Goal: Task Accomplishment & Management: Manage account settings

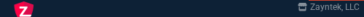
select select
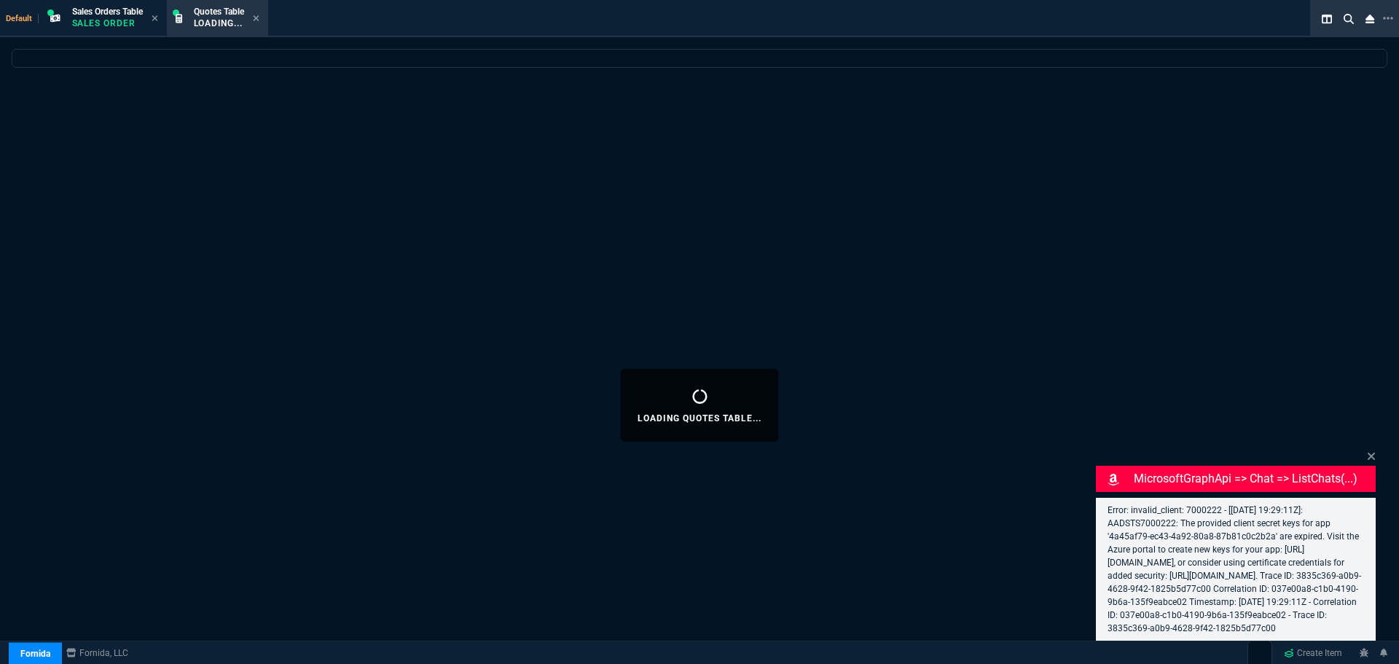
select select "4: SHAD"
select select
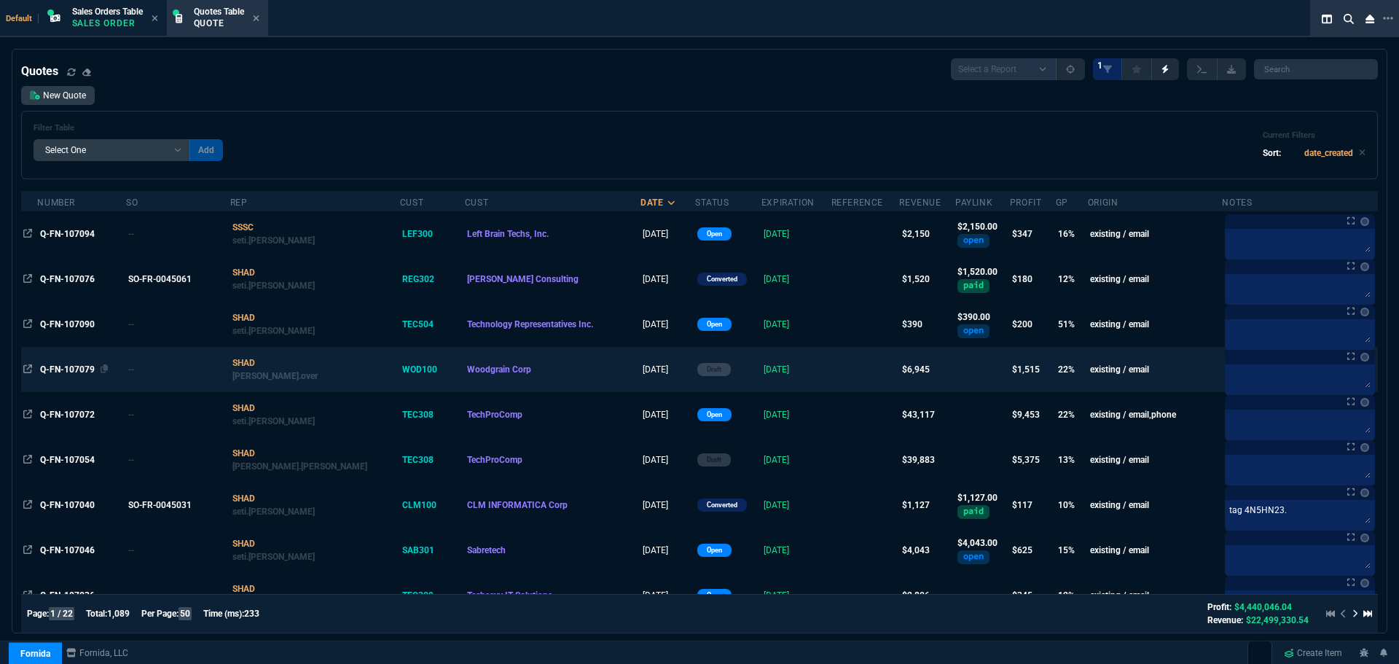
click at [71, 375] on span "Q-FN-107079" at bounding box center [67, 369] width 55 height 10
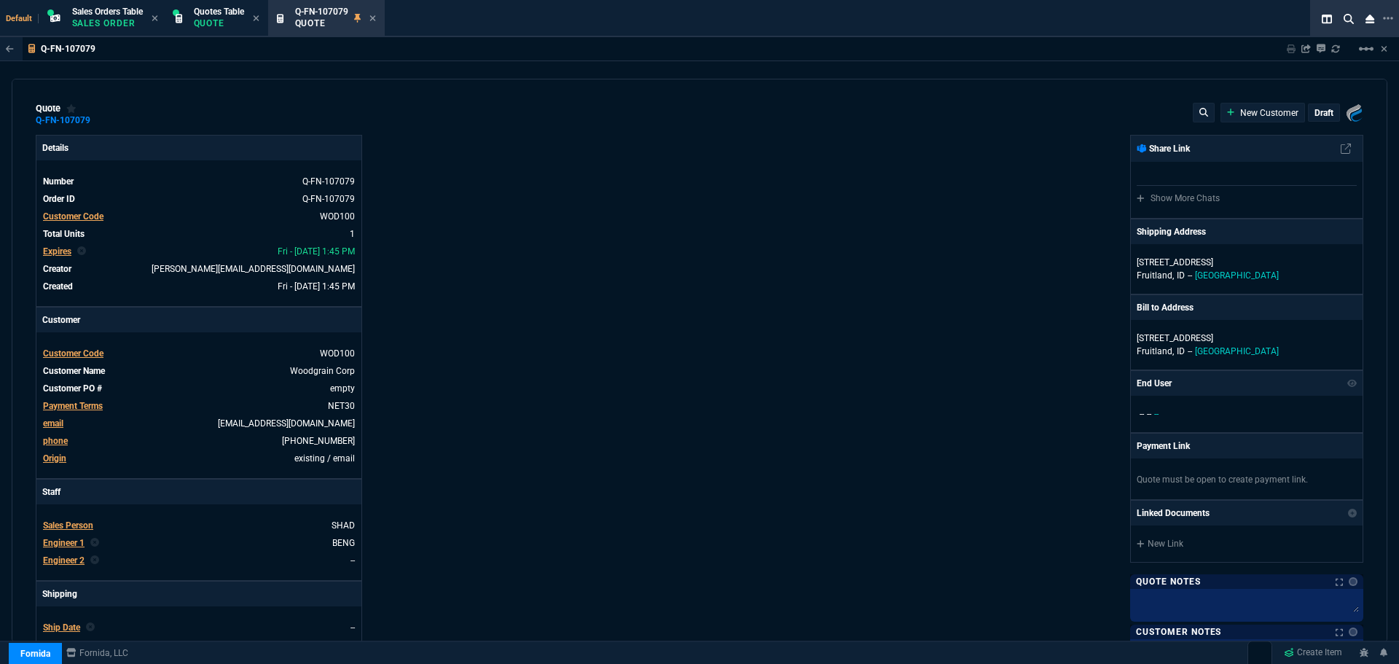
type input "26"
type input "1798"
type input "70"
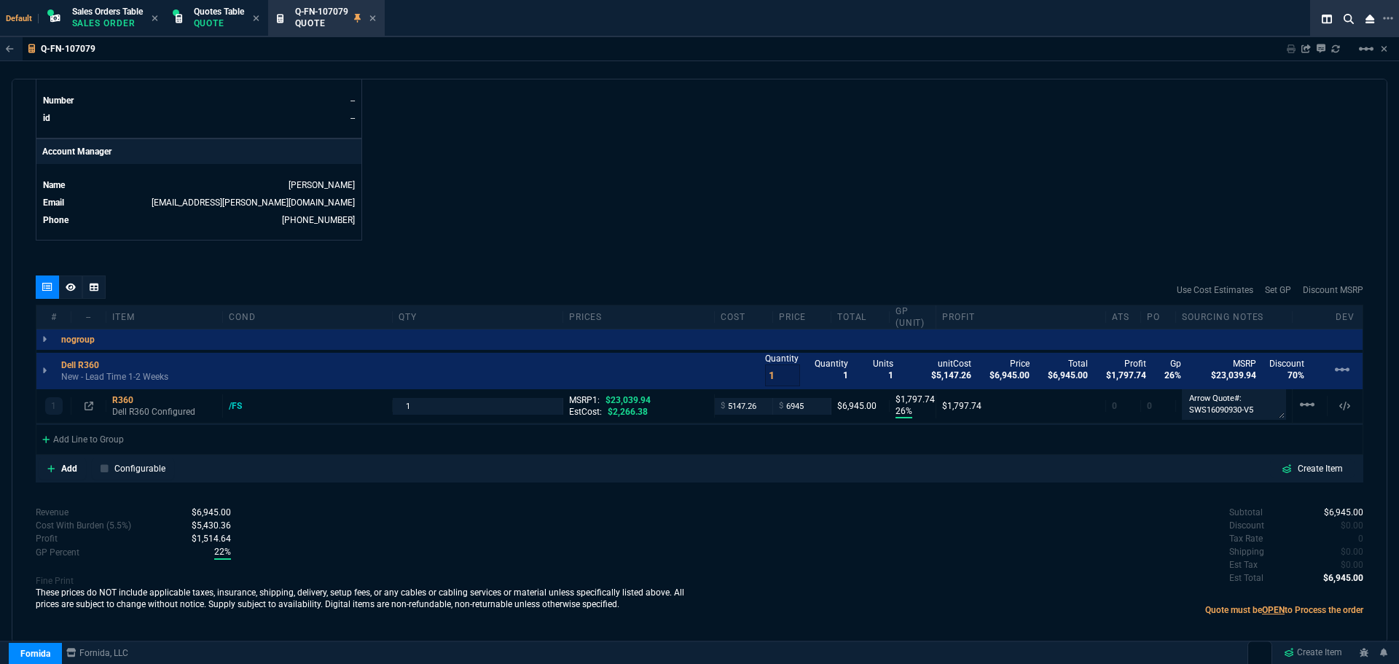
scroll to position [647, 0]
click at [121, 397] on div "R360" at bounding box center [164, 400] width 104 height 12
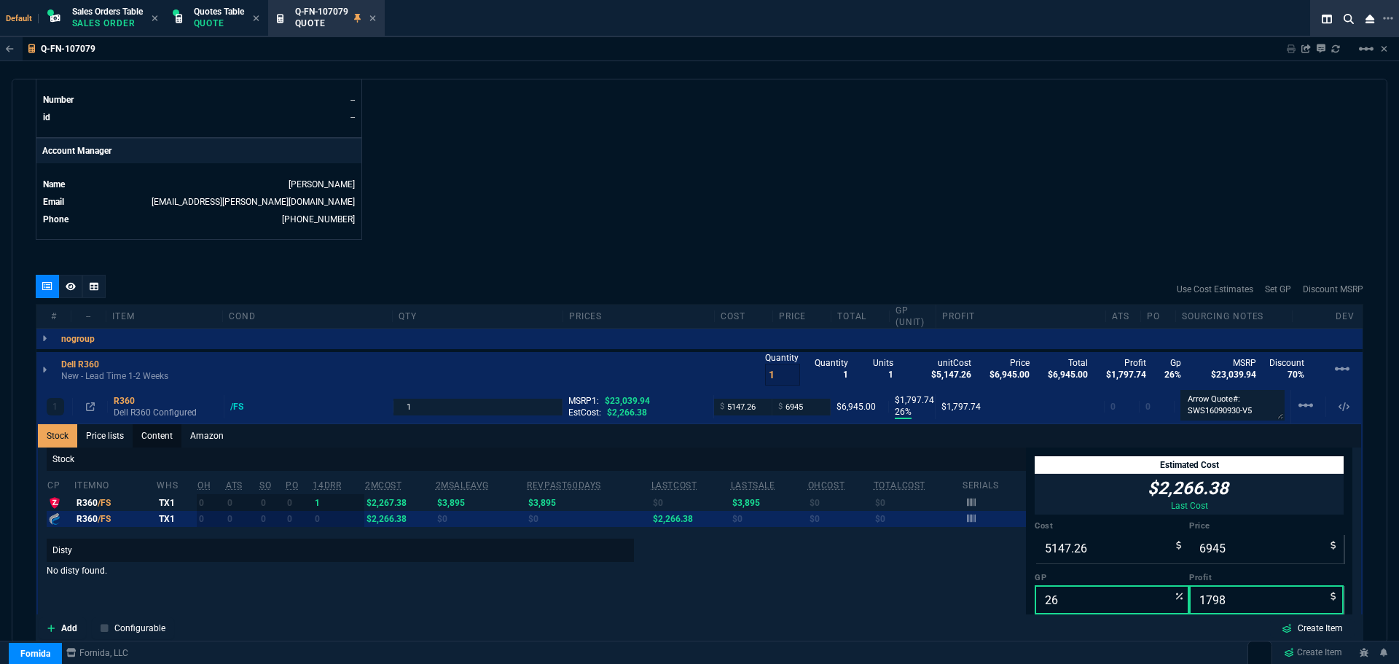
click at [156, 437] on link "Content" at bounding box center [157, 435] width 49 height 23
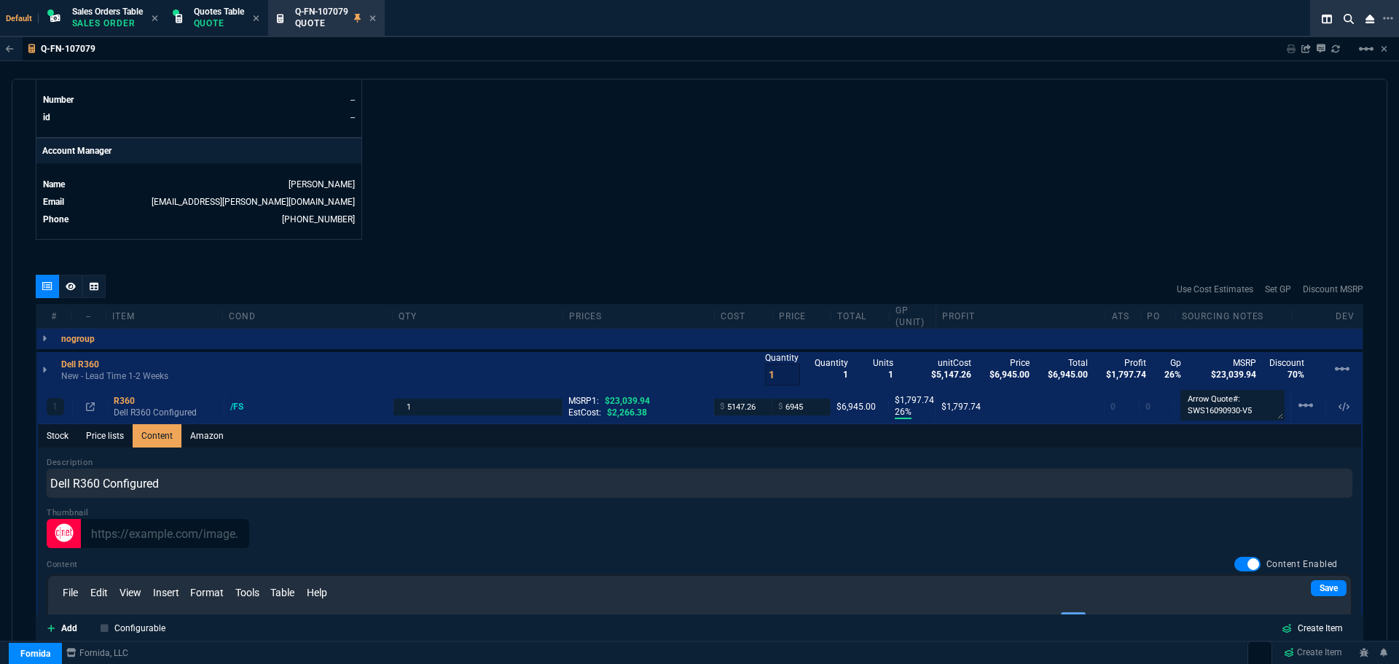
scroll to position [0, 0]
click at [156, 437] on link "Content" at bounding box center [157, 435] width 49 height 23
click at [125, 405] on div "R360" at bounding box center [166, 401] width 104 height 12
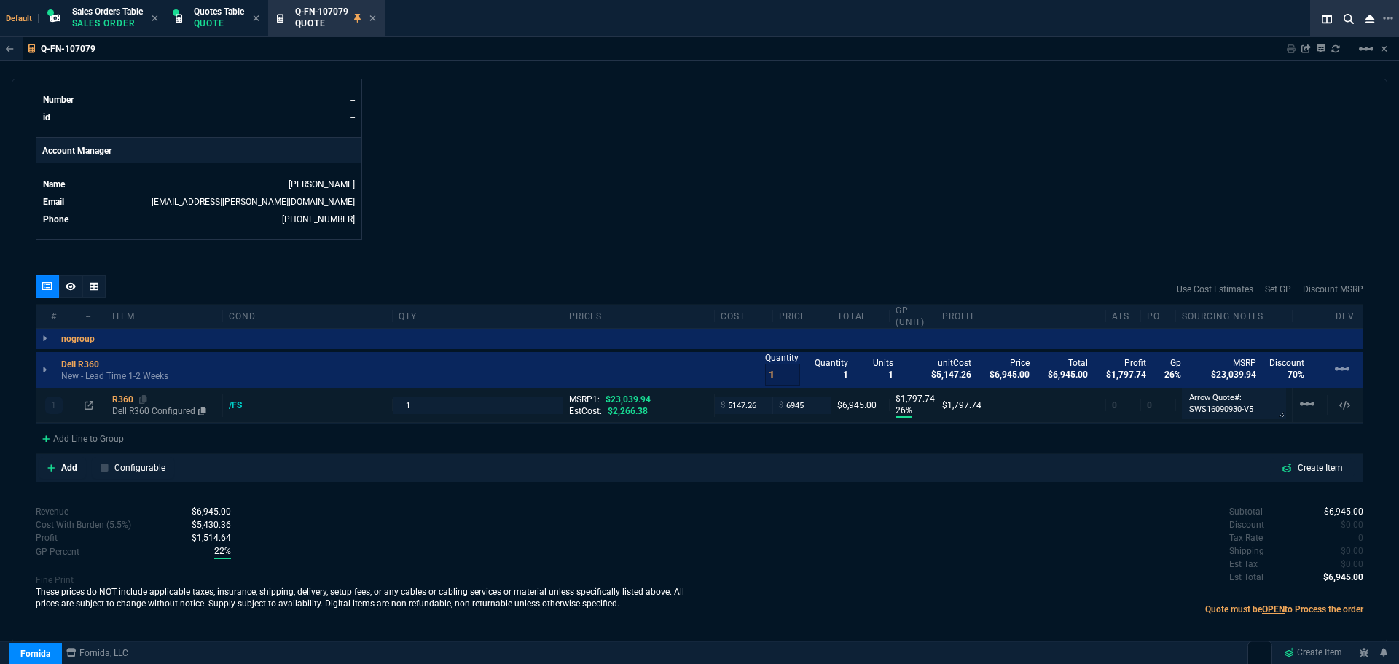
type input "26"
type input "1798"
type input "70"
click at [125, 405] on div "R360" at bounding box center [164, 400] width 104 height 12
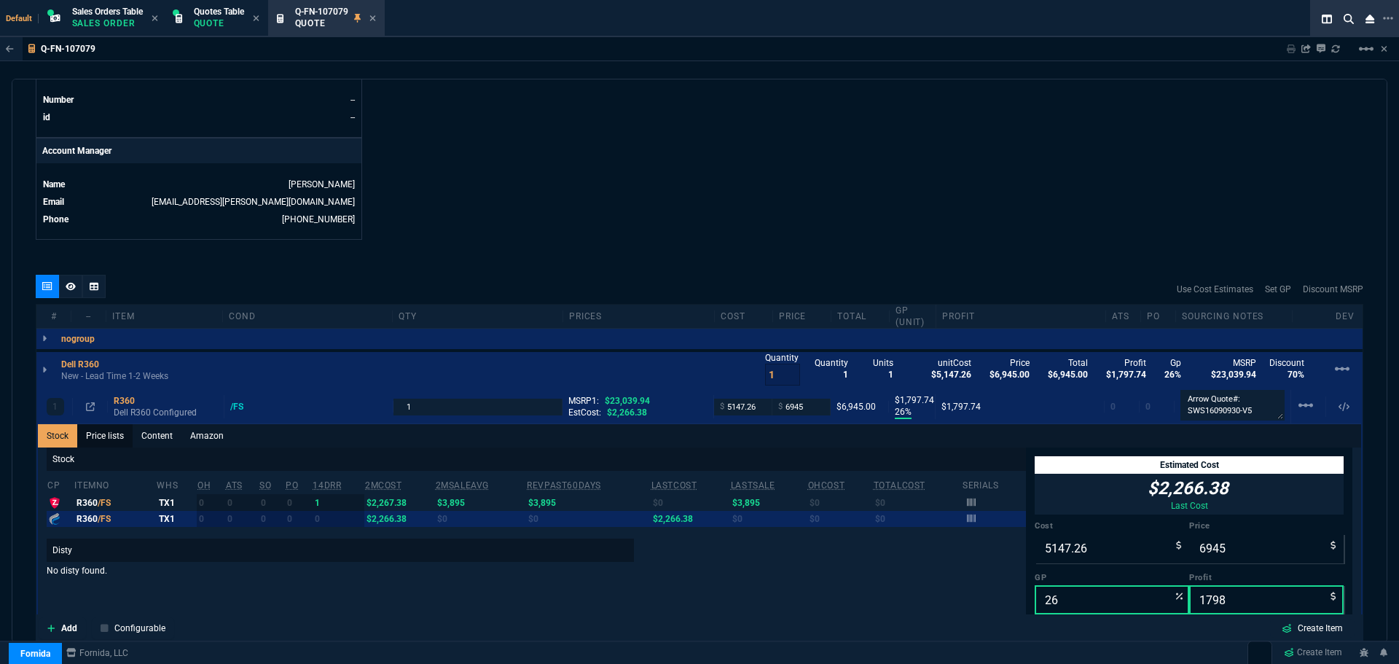
click at [106, 431] on link "Price lists" at bounding box center [104, 435] width 55 height 23
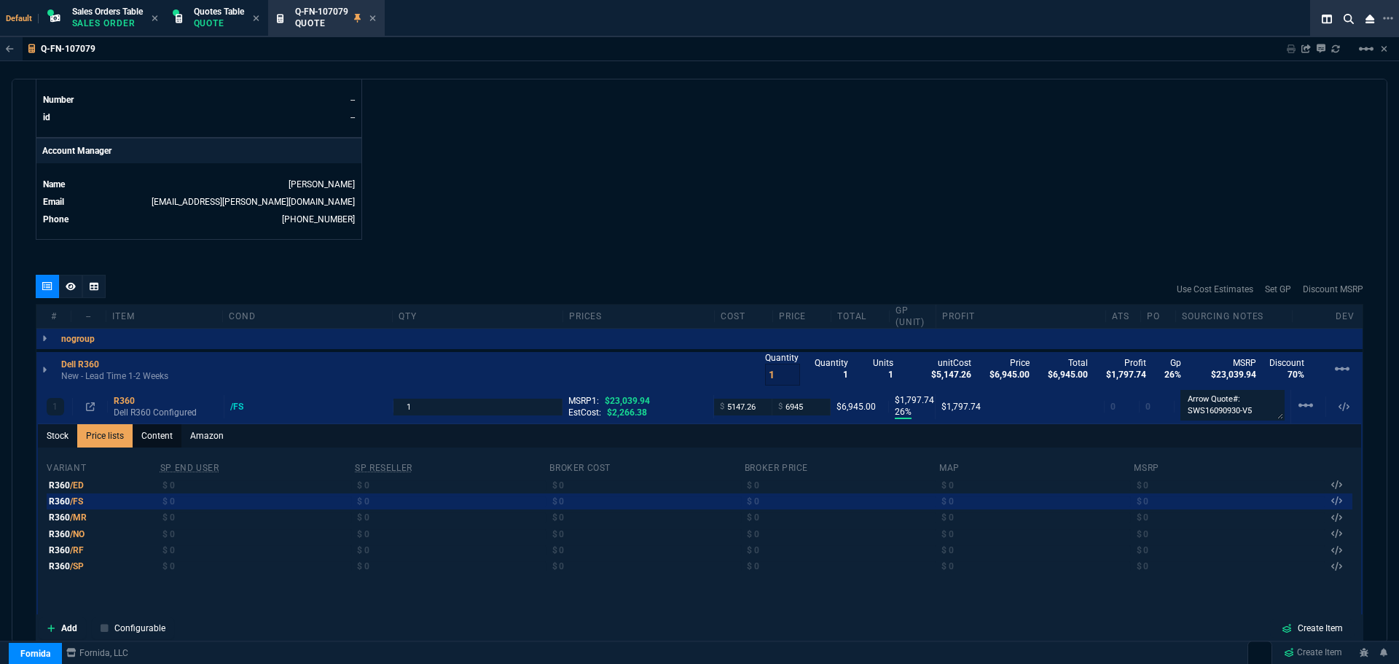
click at [165, 441] on link "Content" at bounding box center [157, 435] width 49 height 23
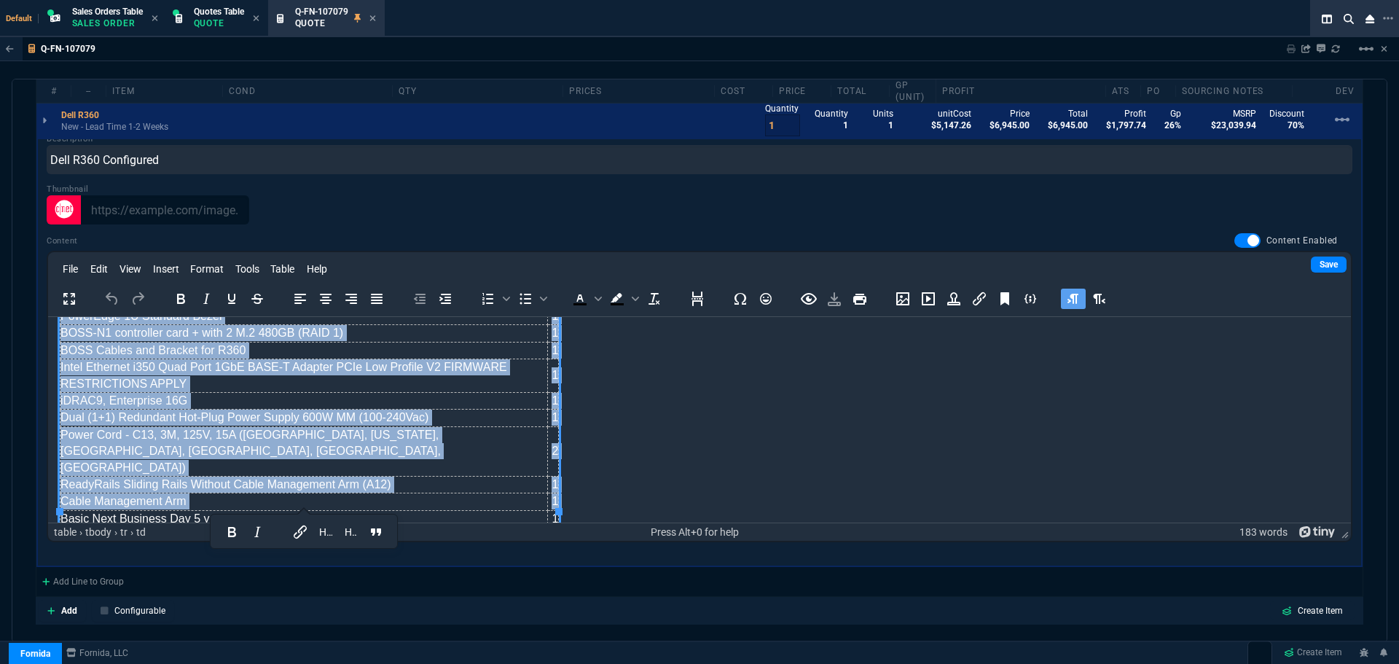
scroll to position [243, 0]
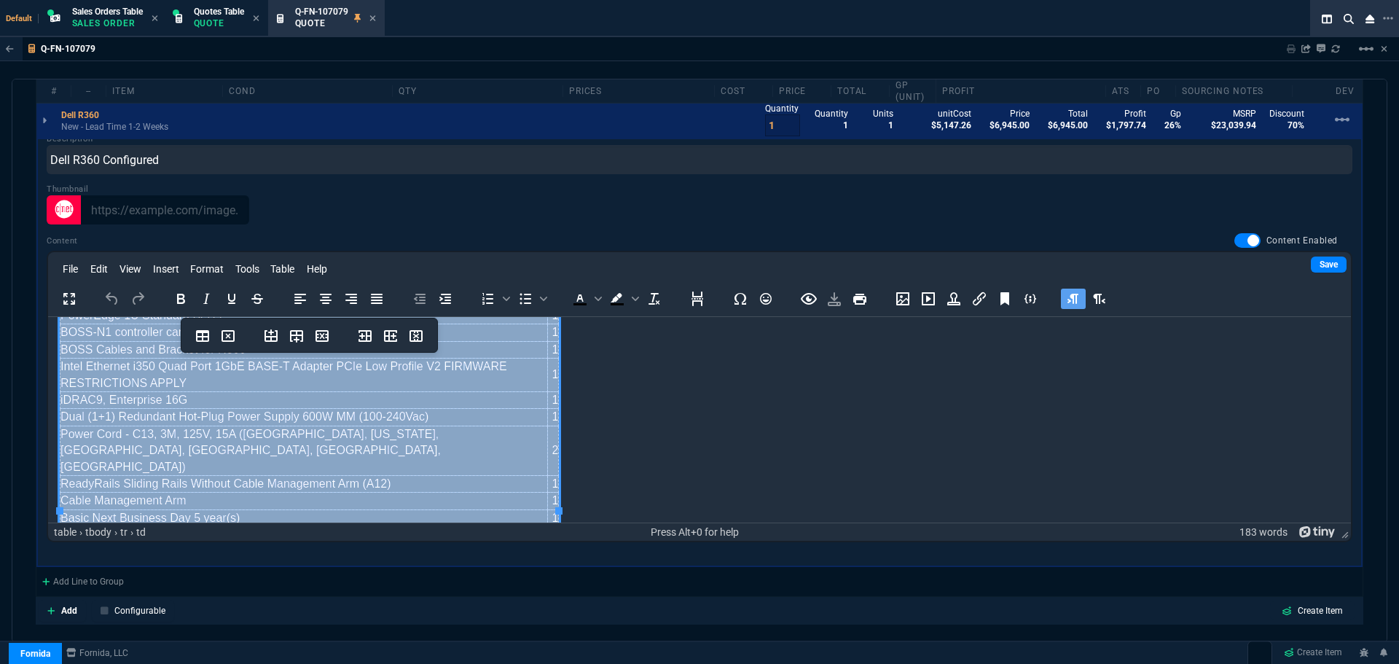
drag, startPoint x: 60, startPoint y: 333, endPoint x: 557, endPoint y: 506, distance: 526.3
click at [557, 505] on html "PowerEdge R360 Server 1 Trusted Platform Module 2.0 V6 1 3.5"" Chassis with up …" at bounding box center [699, 306] width 1303 height 464
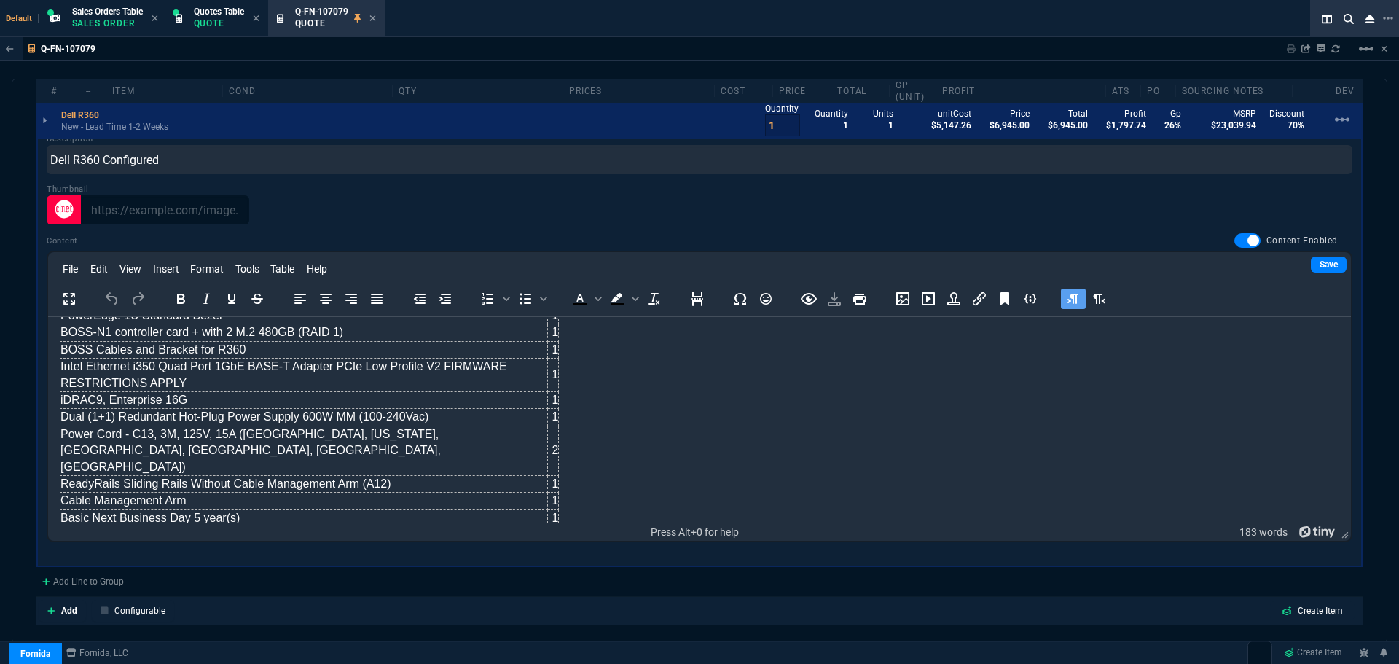
click at [716, 372] on body "PowerEdge R360 Server 1 Trusted Platform Module 2.0 V6 1 3.5"" Chassis with up …" at bounding box center [700, 306] width 1280 height 441
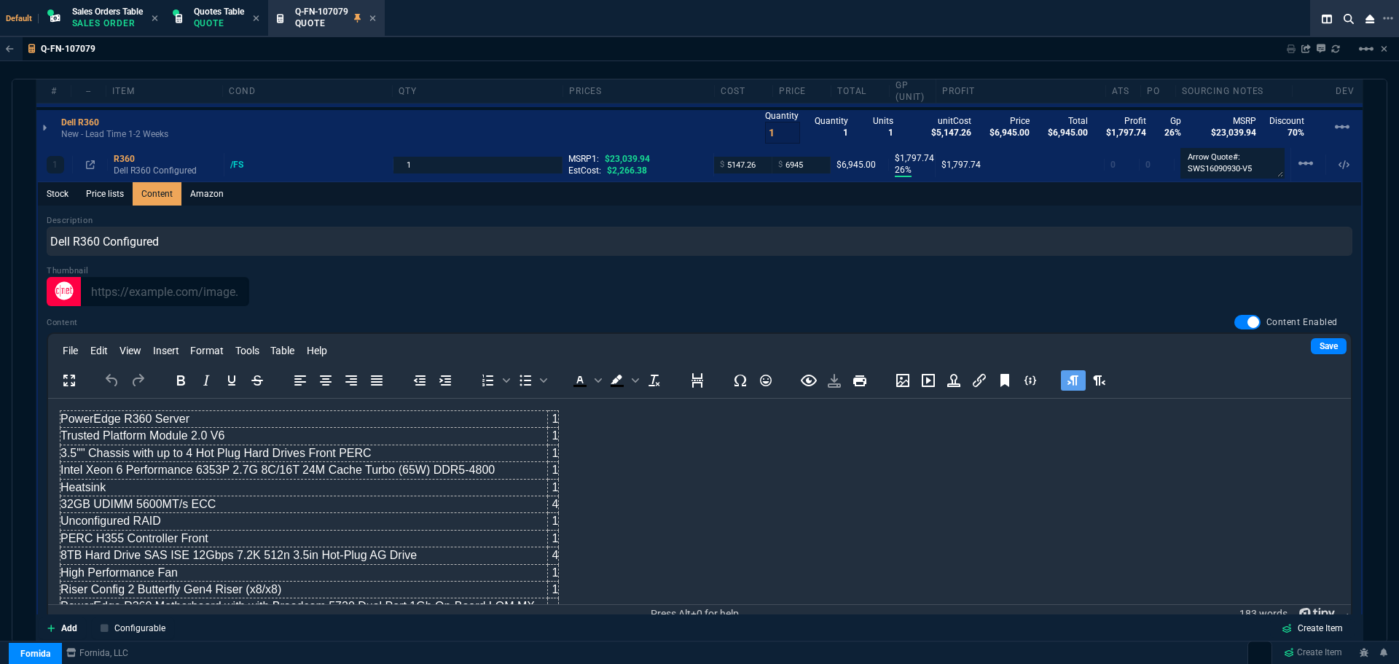
scroll to position [889, 0]
drag, startPoint x: 755, startPoint y: 161, endPoint x: 711, endPoint y: 161, distance: 43.7
click at [714, 161] on div "$ 5147.26" at bounding box center [743, 165] width 58 height 17
drag, startPoint x: 808, startPoint y: 165, endPoint x: 775, endPoint y: 162, distance: 33.7
click at [778, 162] on div "$ 6945" at bounding box center [801, 165] width 46 height 17
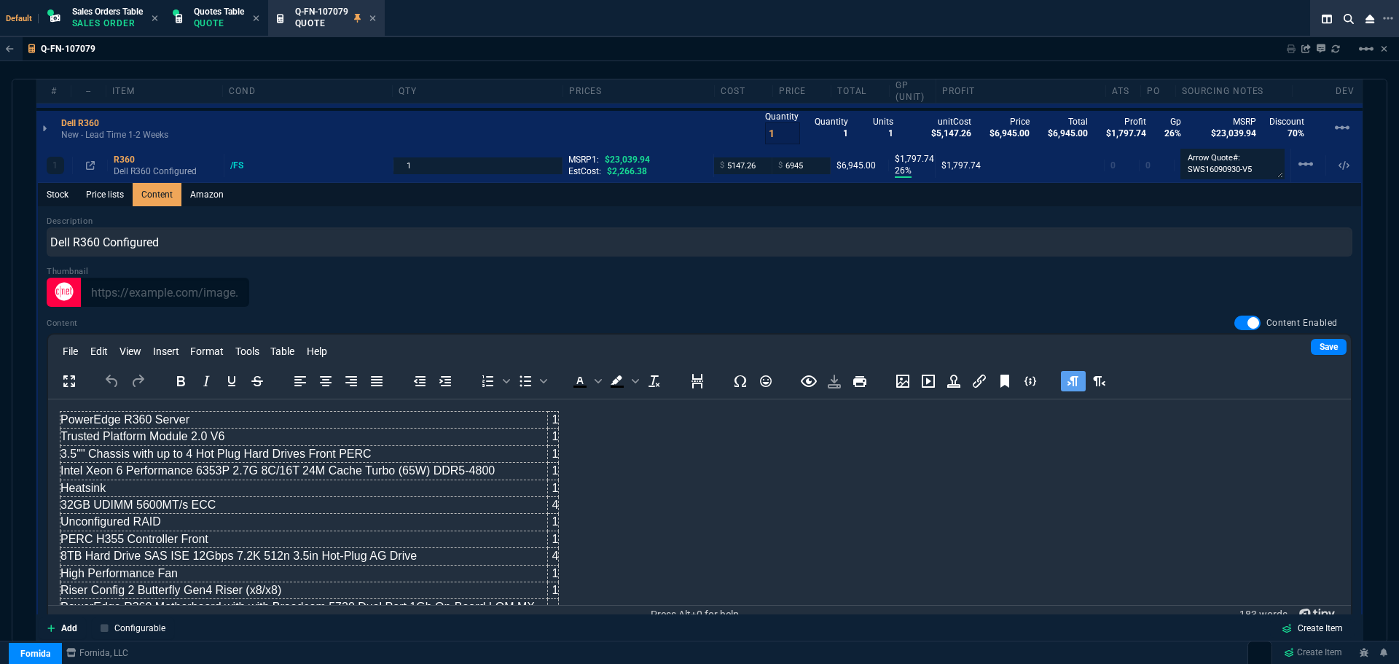
click at [555, 292] on div at bounding box center [700, 292] width 1306 height 29
drag, startPoint x: 1251, startPoint y: 131, endPoint x: 1223, endPoint y: 131, distance: 27.7
click at [1223, 131] on div "Quantity 1 Quantity 1 Units 1 unitCost $5,147.26 Price $6,945.00 Total $6,945.0…" at bounding box center [1064, 127] width 598 height 39
click at [1147, 281] on div at bounding box center [700, 292] width 1306 height 29
drag, startPoint x: 1252, startPoint y: 131, endPoint x: 1232, endPoint y: 130, distance: 20.4
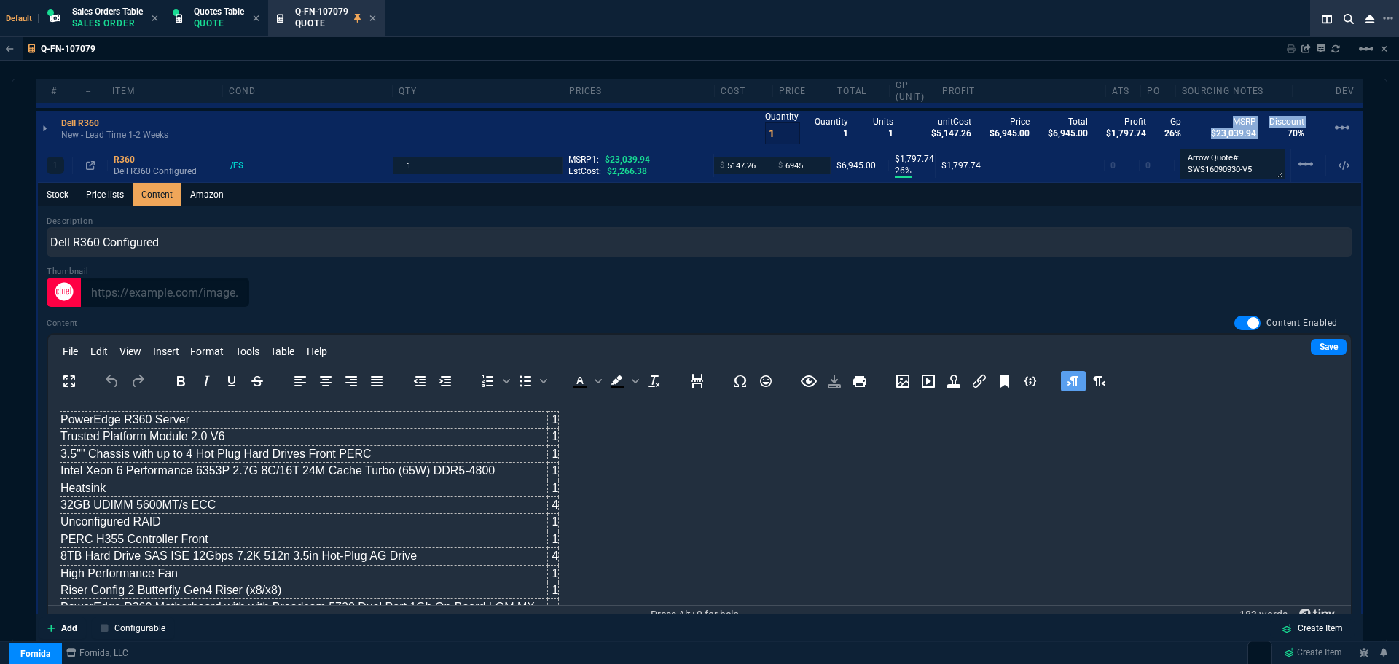
click at [1232, 130] on div "Quantity 1 Quantity 1 Units 1 unitCost $5,147.26 Price $6,945.00 Total $6,945.0…" at bounding box center [1064, 127] width 598 height 39
copy div "MSRP $23,039.94 Discount"
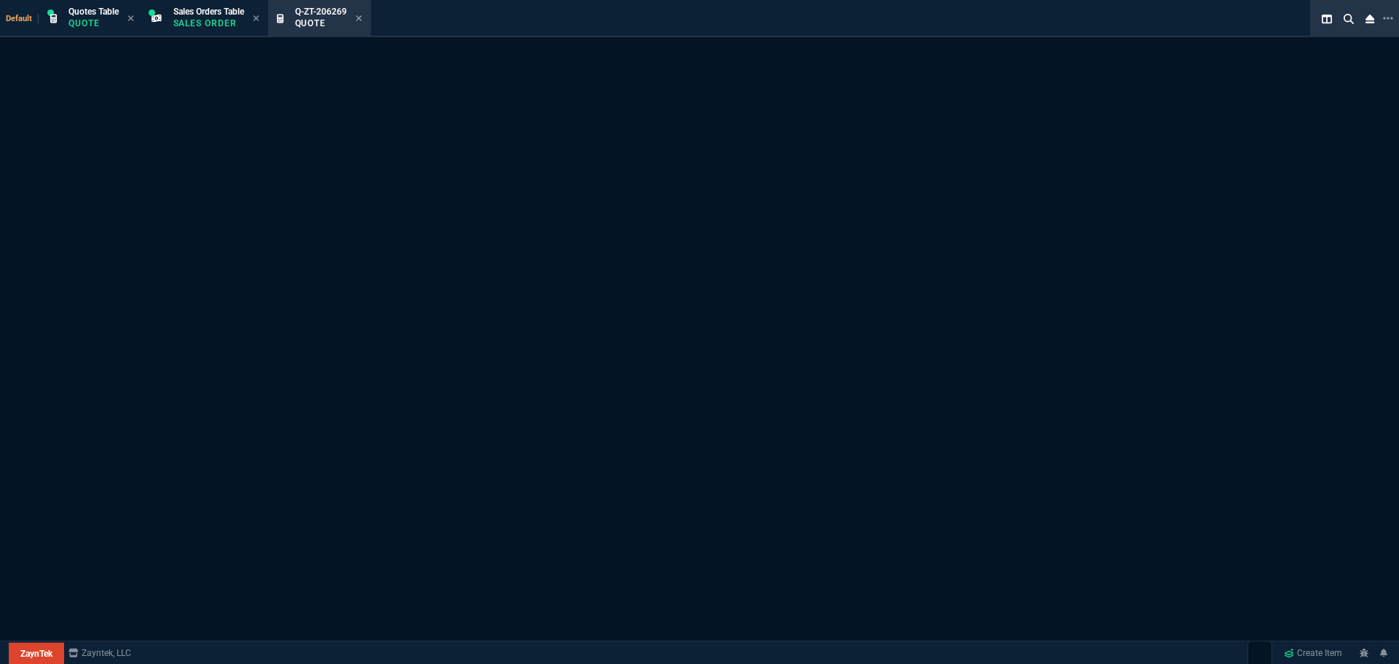
select select "4: SHAD"
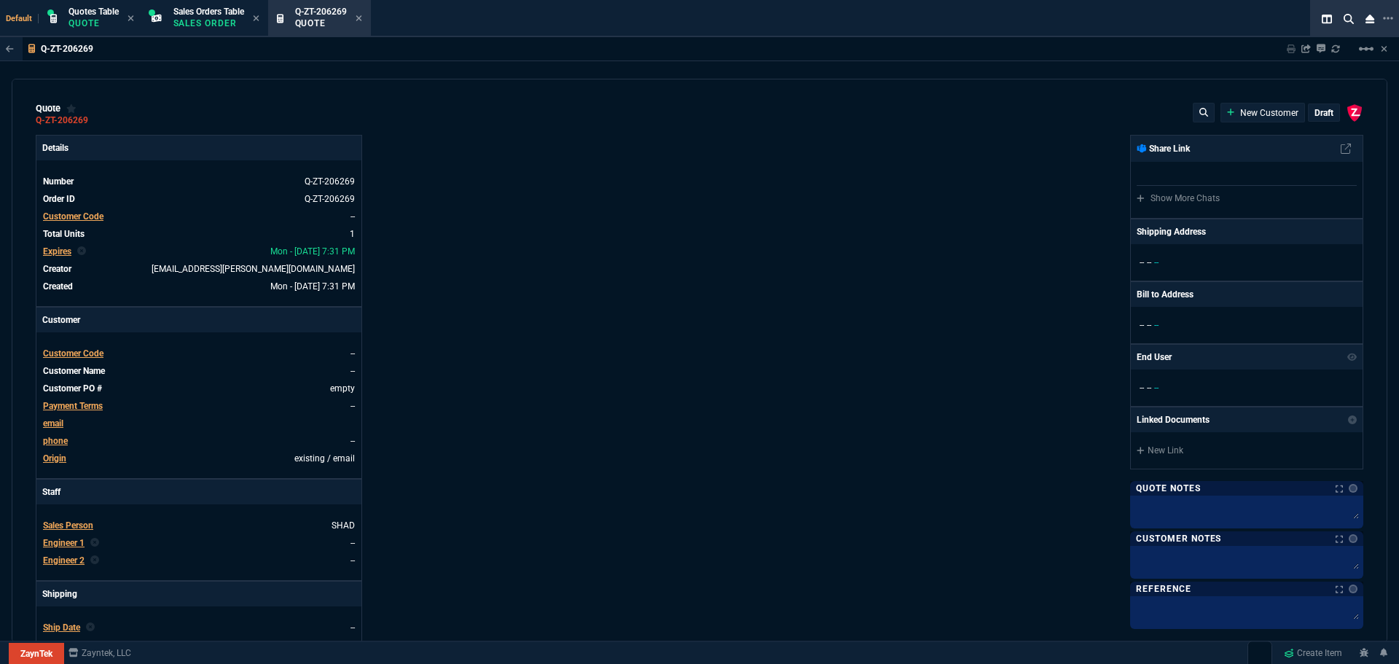
type input "26"
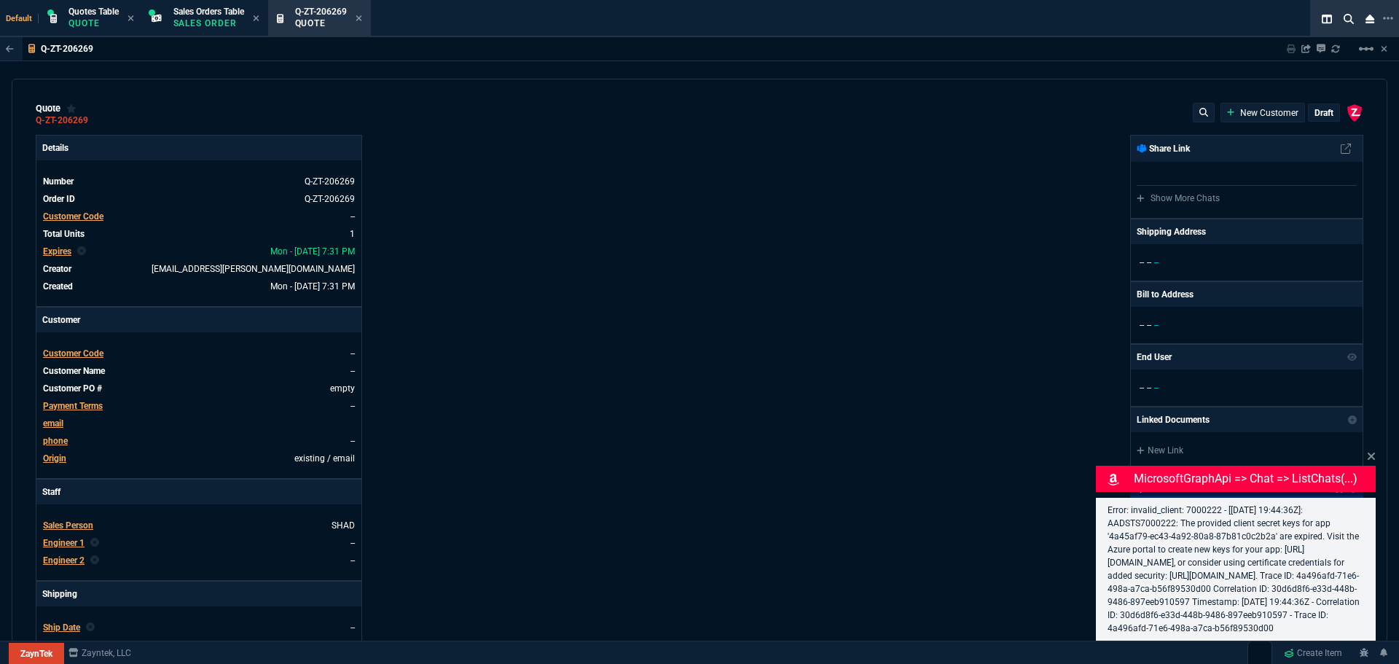
type input "1848"
type input "70"
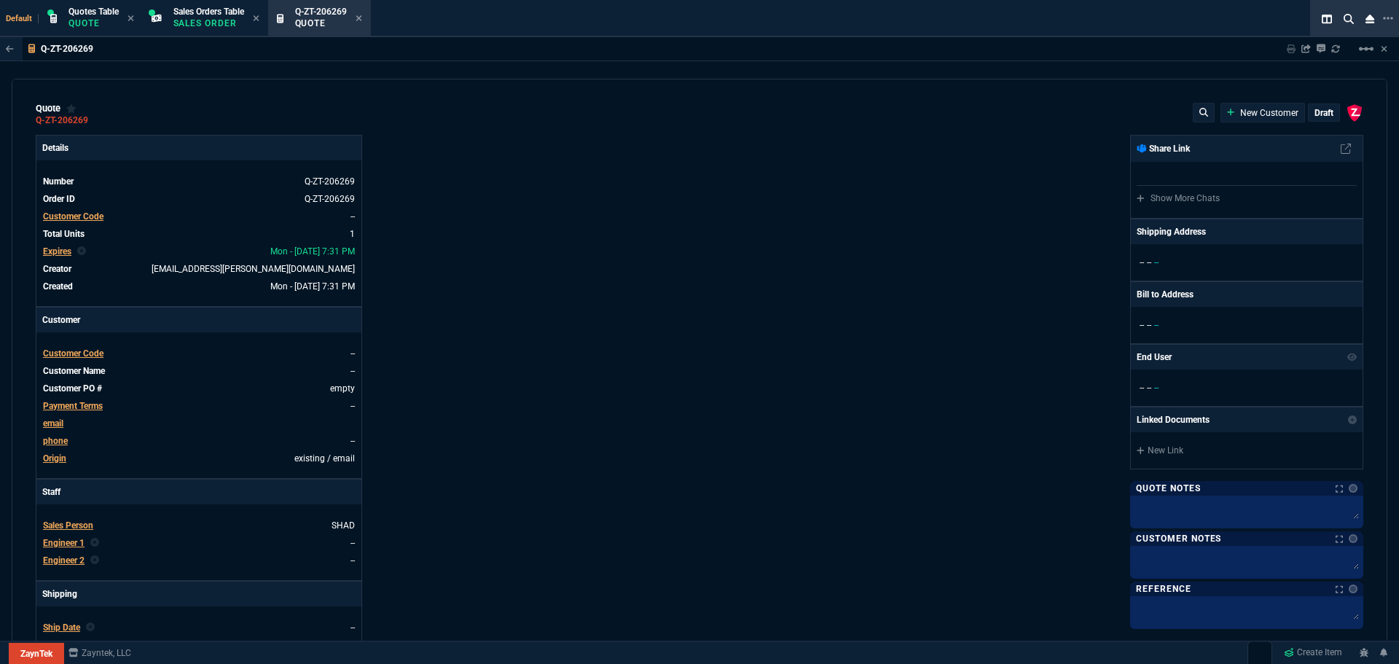
click at [1315, 116] on p "draft" at bounding box center [1324, 113] width 19 height 12
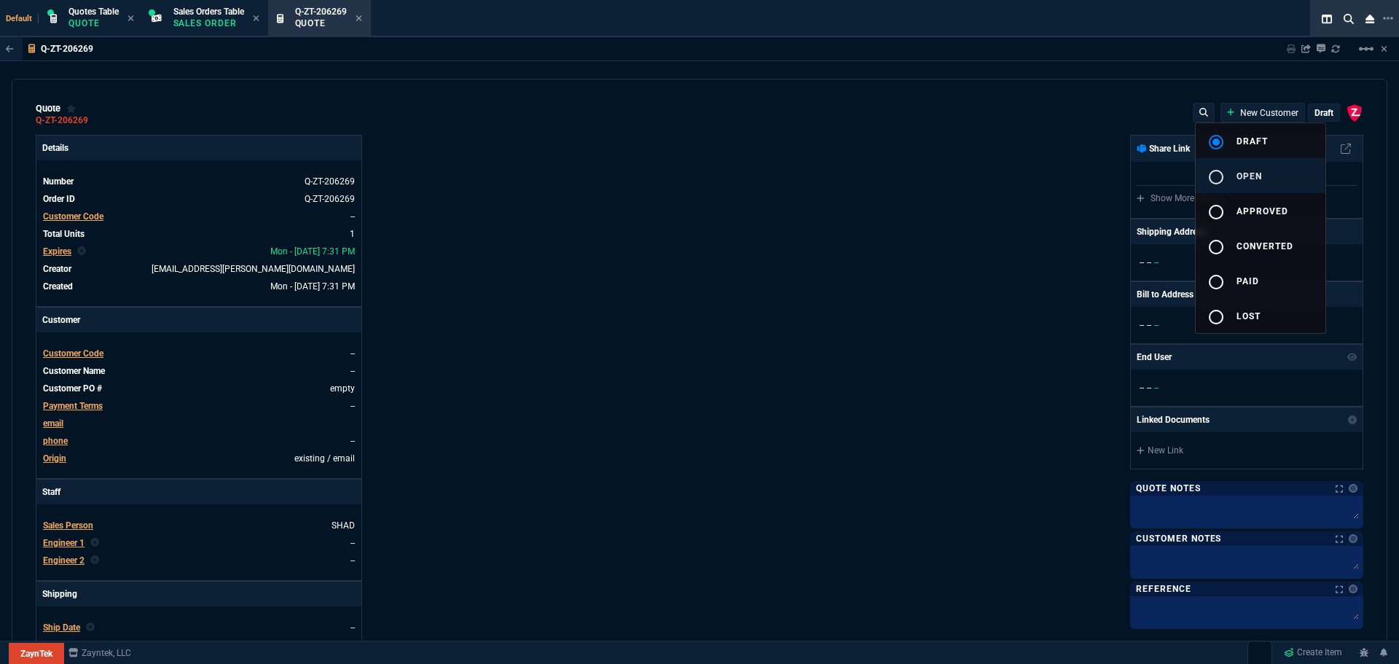
click at [1222, 175] on mat-icon "radio_button_unchecked" at bounding box center [1216, 176] width 17 height 17
click at [64, 351] on div at bounding box center [699, 332] width 1399 height 664
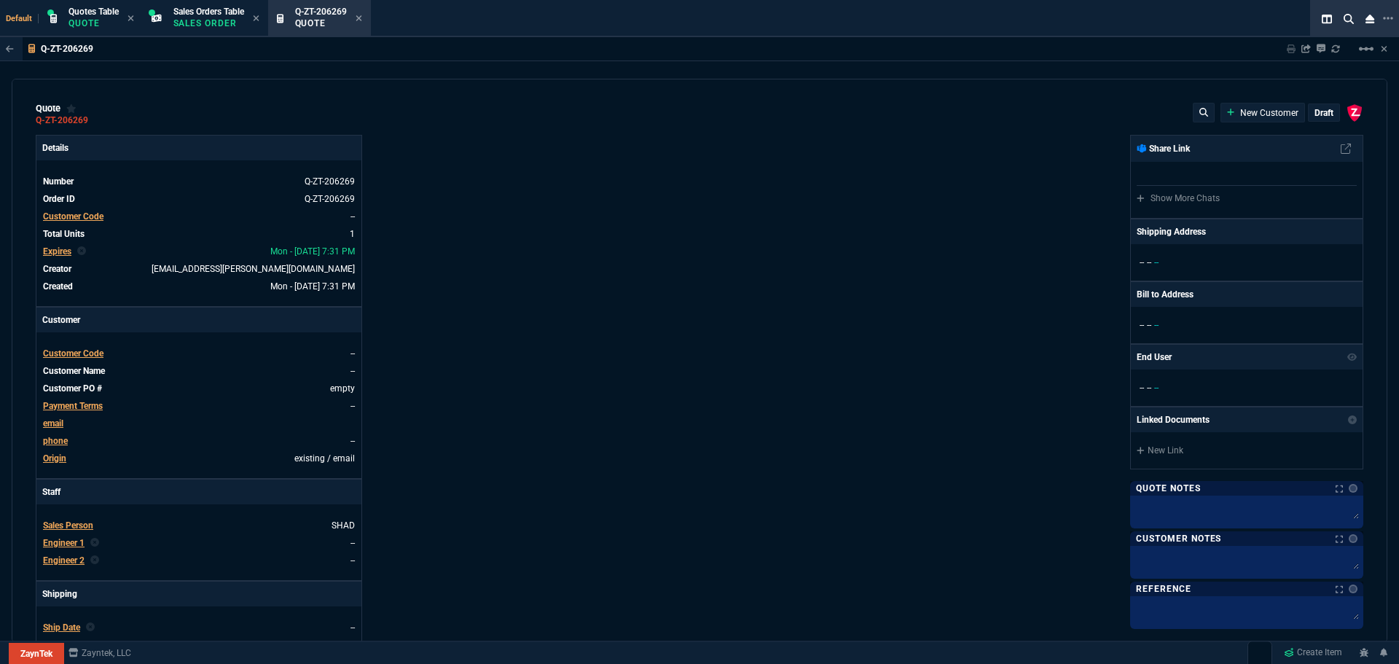
click at [64, 351] on span "Customer Code" at bounding box center [73, 353] width 60 height 10
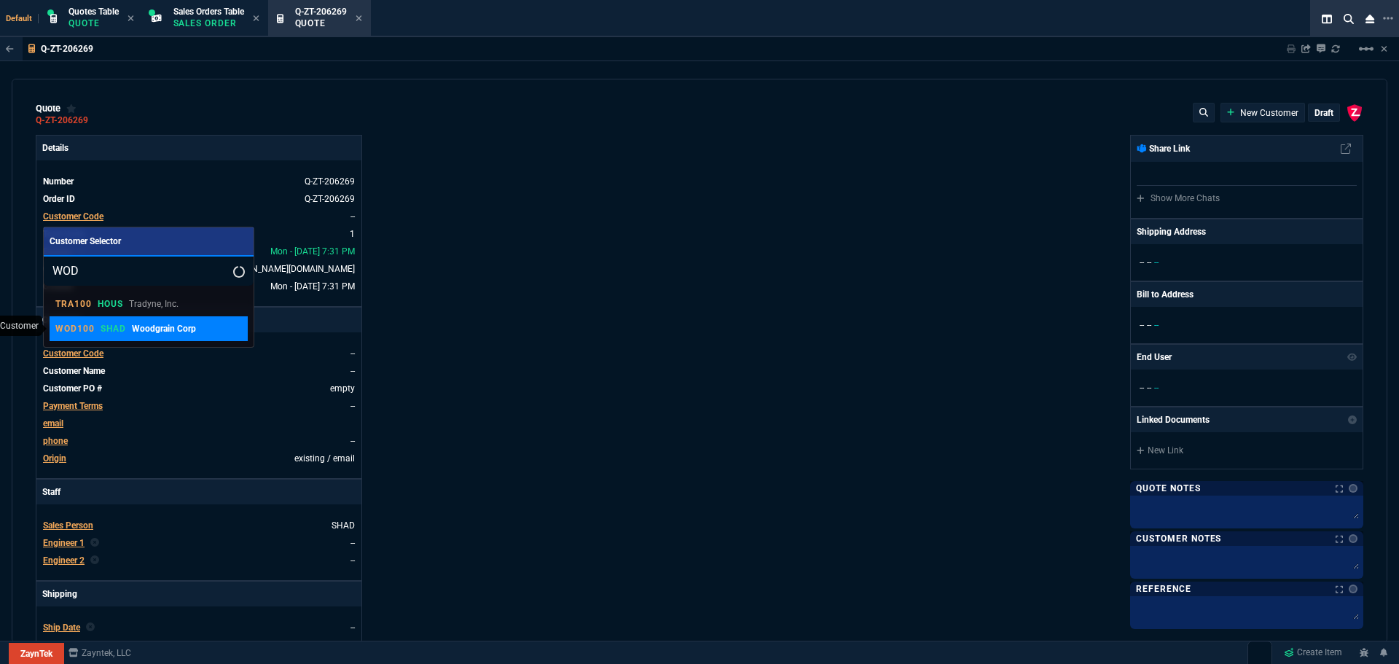
type input "WOD"
click at [80, 326] on p "WOD100" at bounding box center [74, 329] width 39 height 12
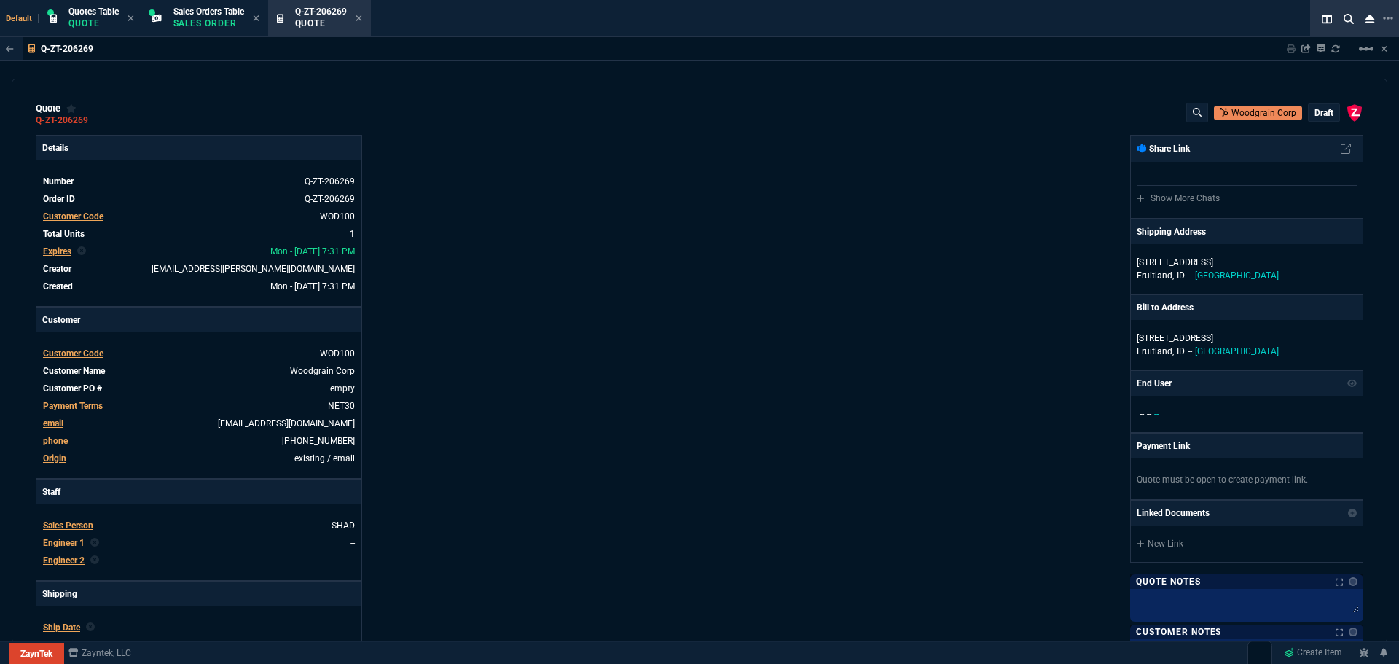
click at [1318, 114] on p "draft" at bounding box center [1324, 113] width 19 height 12
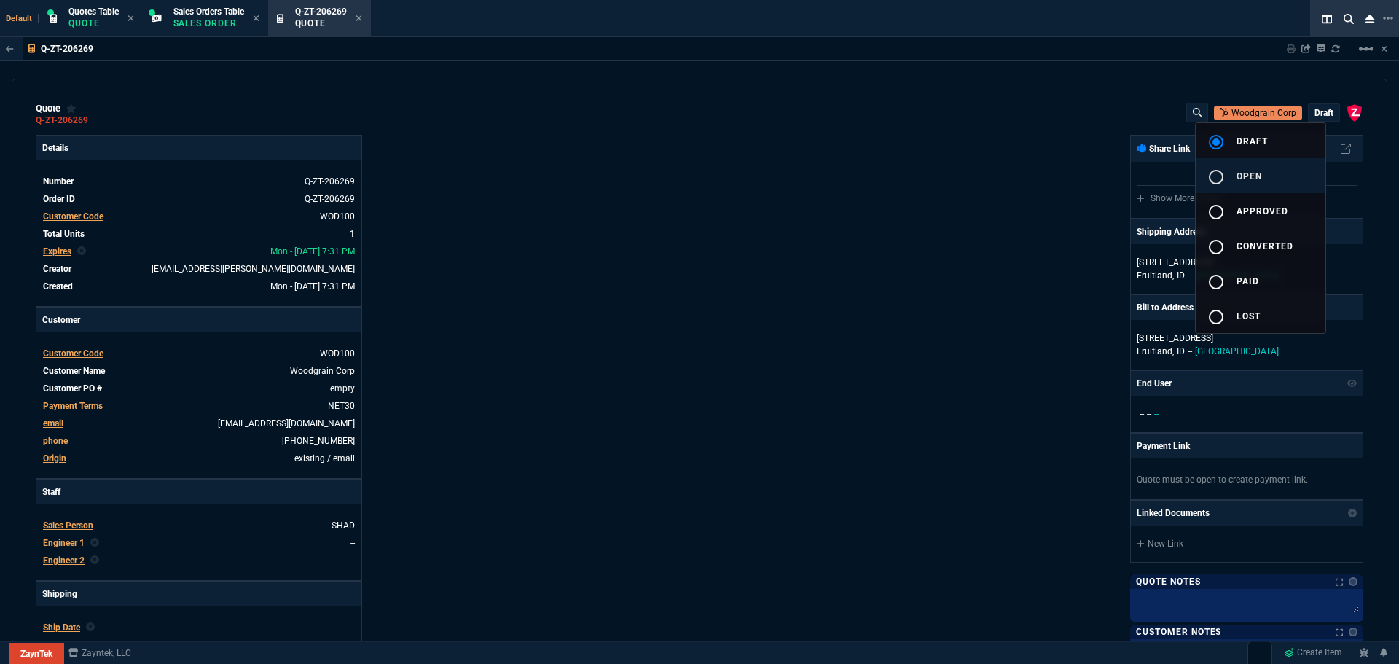
click at [1237, 173] on span "open" at bounding box center [1250, 176] width 26 height 10
type input "26"
type input "1848"
type input "70"
click at [913, 366] on div at bounding box center [699, 332] width 1399 height 664
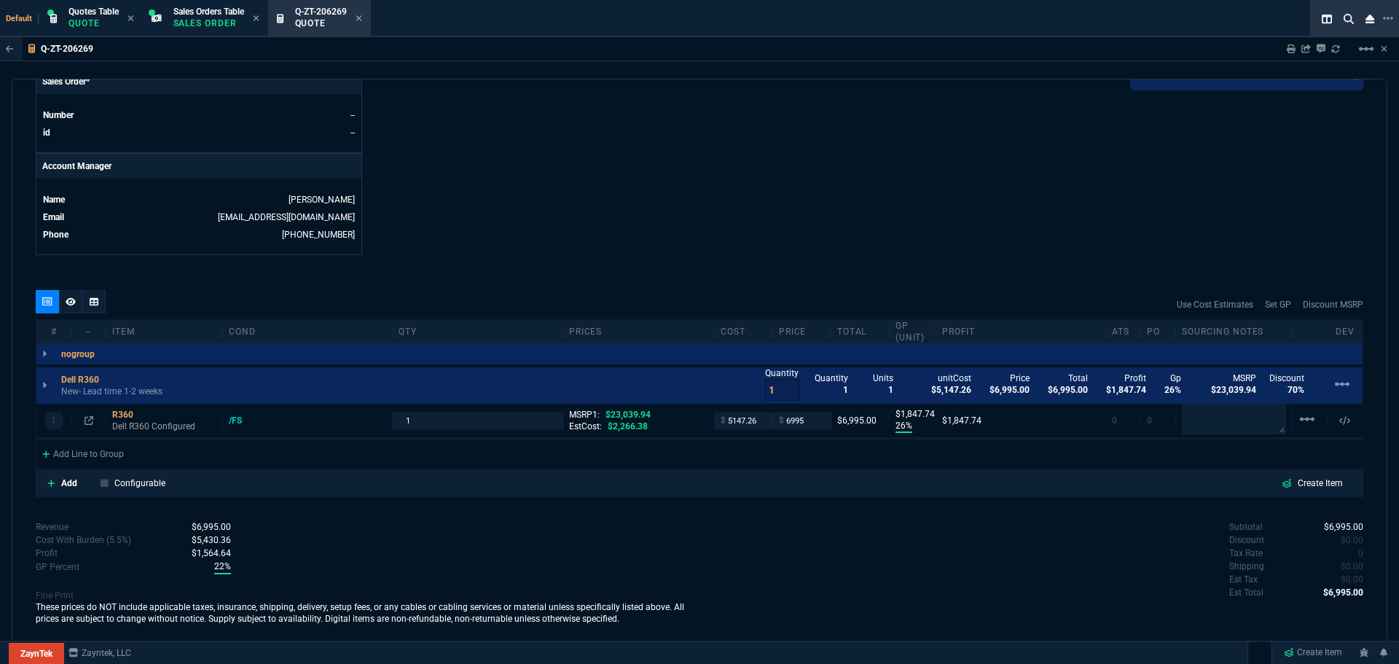
scroll to position [644, 0]
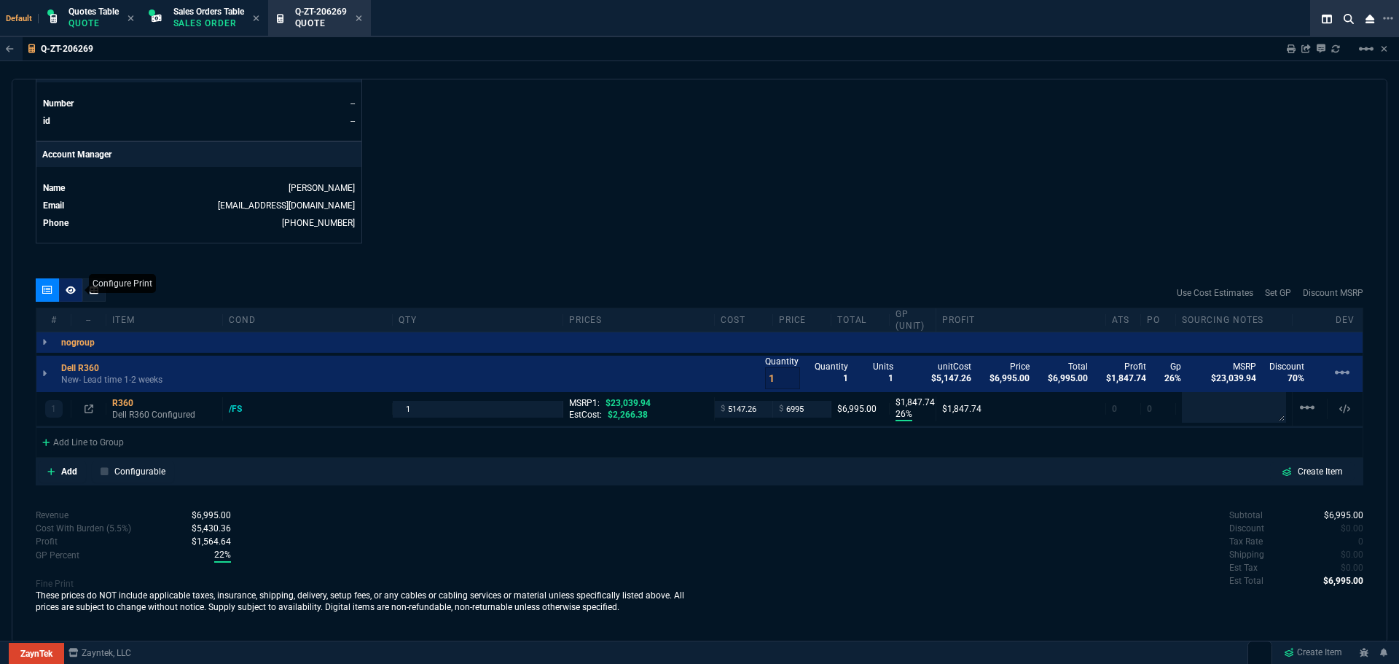
click at [71, 288] on icon at bounding box center [71, 290] width 10 height 8
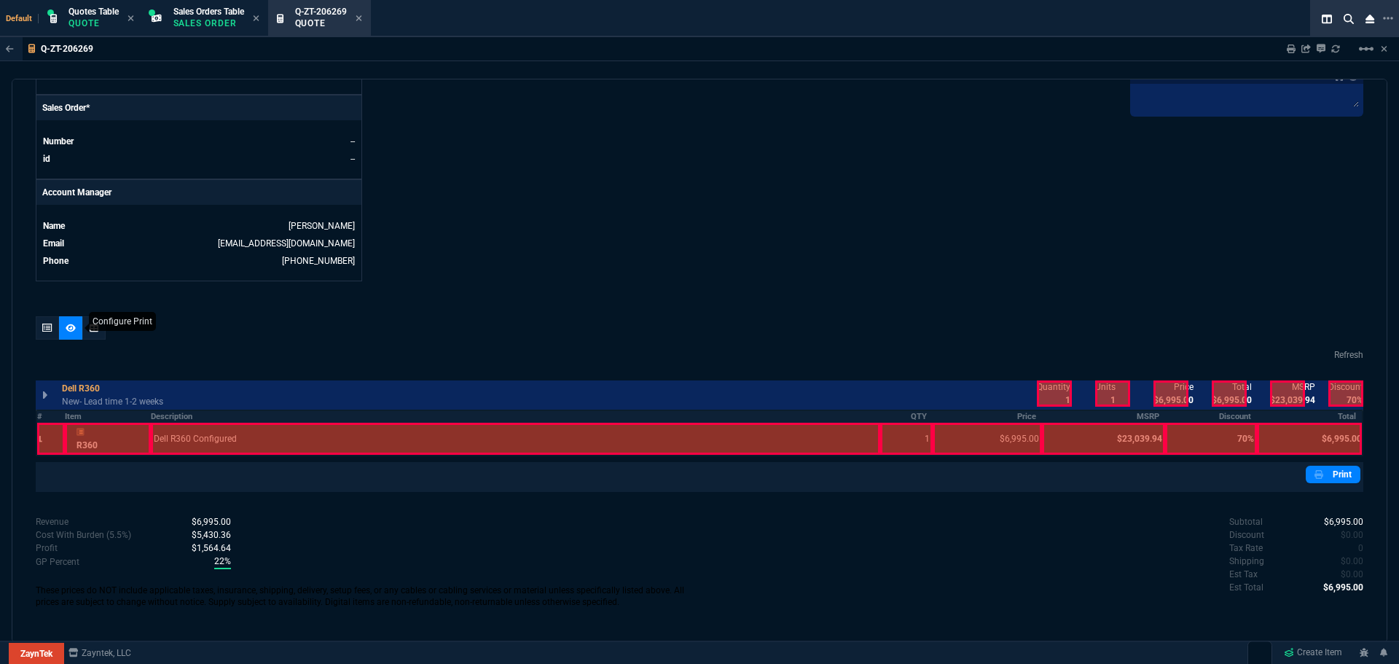
scroll to position [606, 0]
click at [161, 415] on th "Description" at bounding box center [516, 416] width 730 height 12
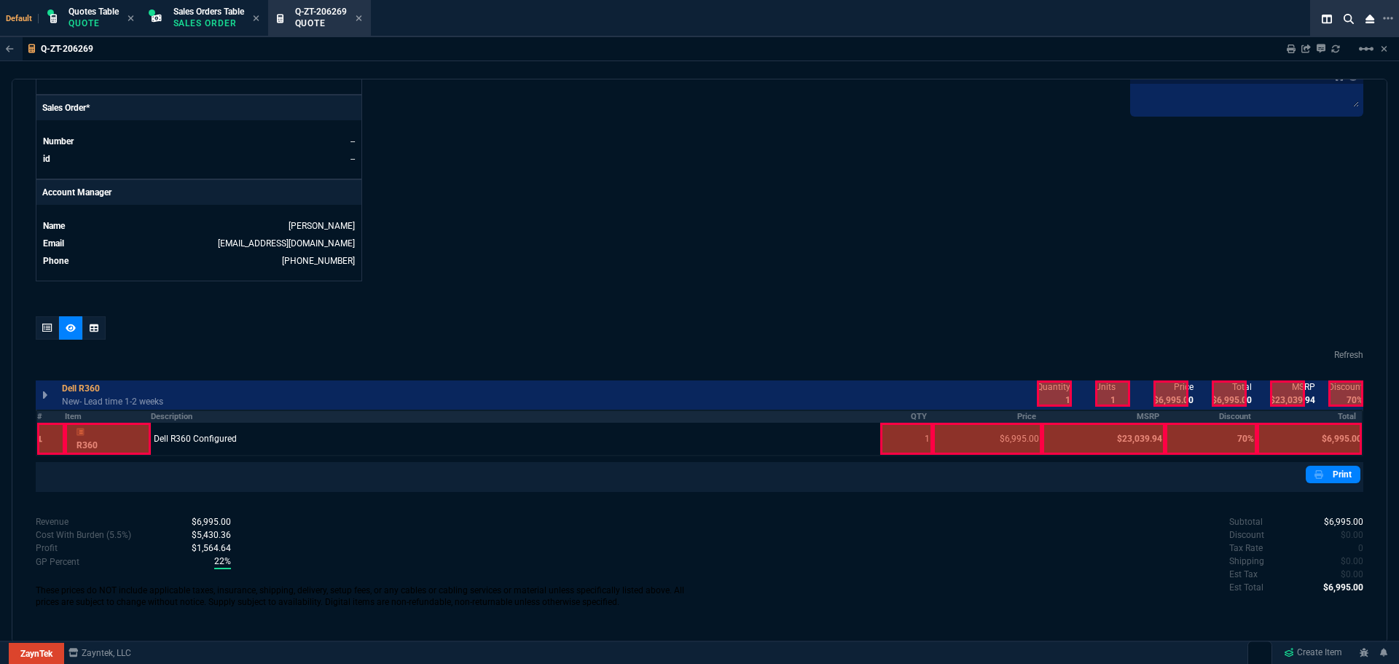
click at [915, 421] on th "QTY" at bounding box center [906, 416] width 52 height 12
click at [1015, 418] on th "Price" at bounding box center [987, 416] width 109 height 12
click at [1339, 416] on th "Total" at bounding box center [1310, 416] width 106 height 12
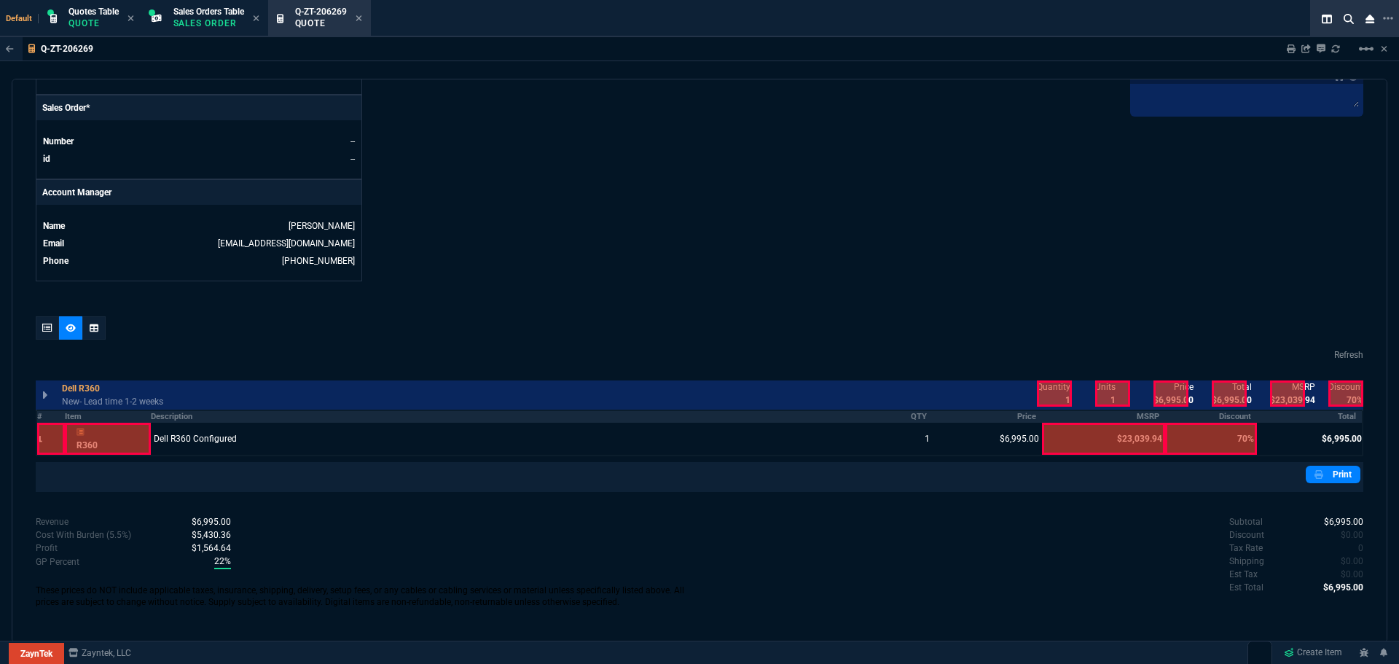
click at [1109, 387] on div at bounding box center [1113, 393] width 35 height 26
click at [1157, 387] on div at bounding box center [1171, 393] width 35 height 26
click at [1229, 389] on div at bounding box center [1229, 393] width 35 height 26
click at [1276, 392] on div at bounding box center [1287, 393] width 35 height 26
click at [1341, 395] on div at bounding box center [1346, 393] width 35 height 26
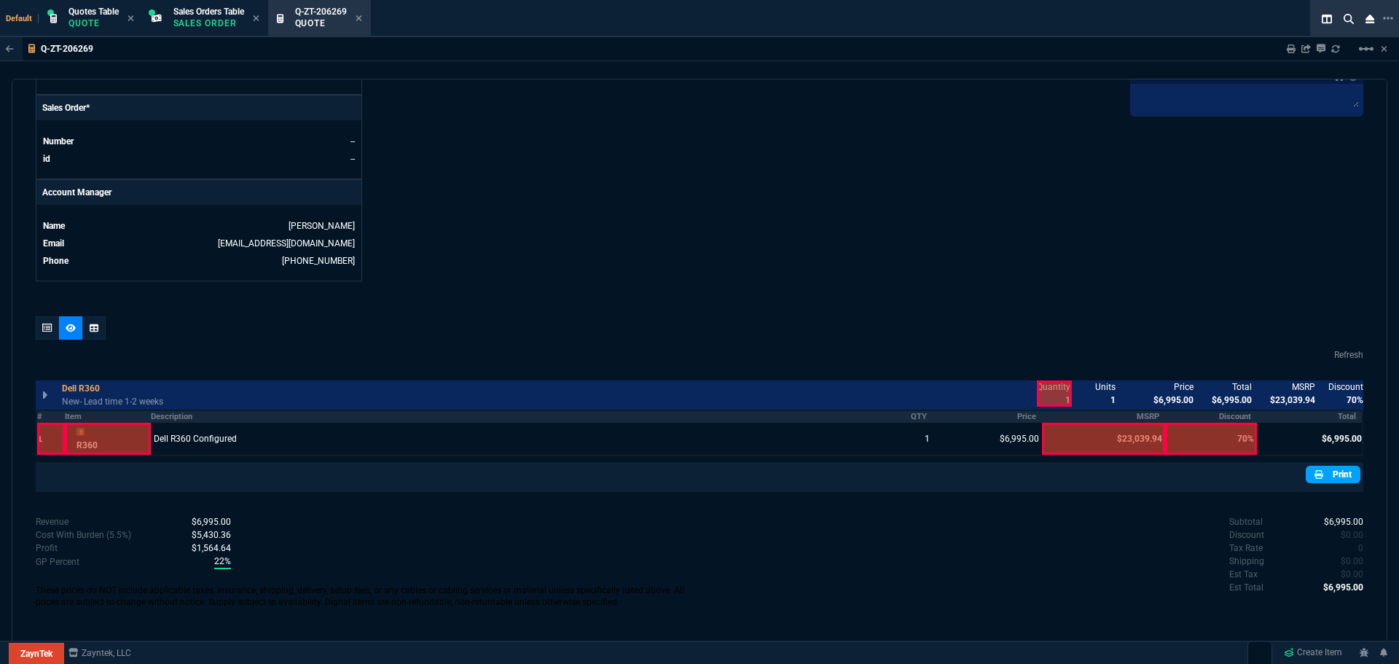
click at [1332, 478] on link "Print" at bounding box center [1333, 474] width 55 height 17
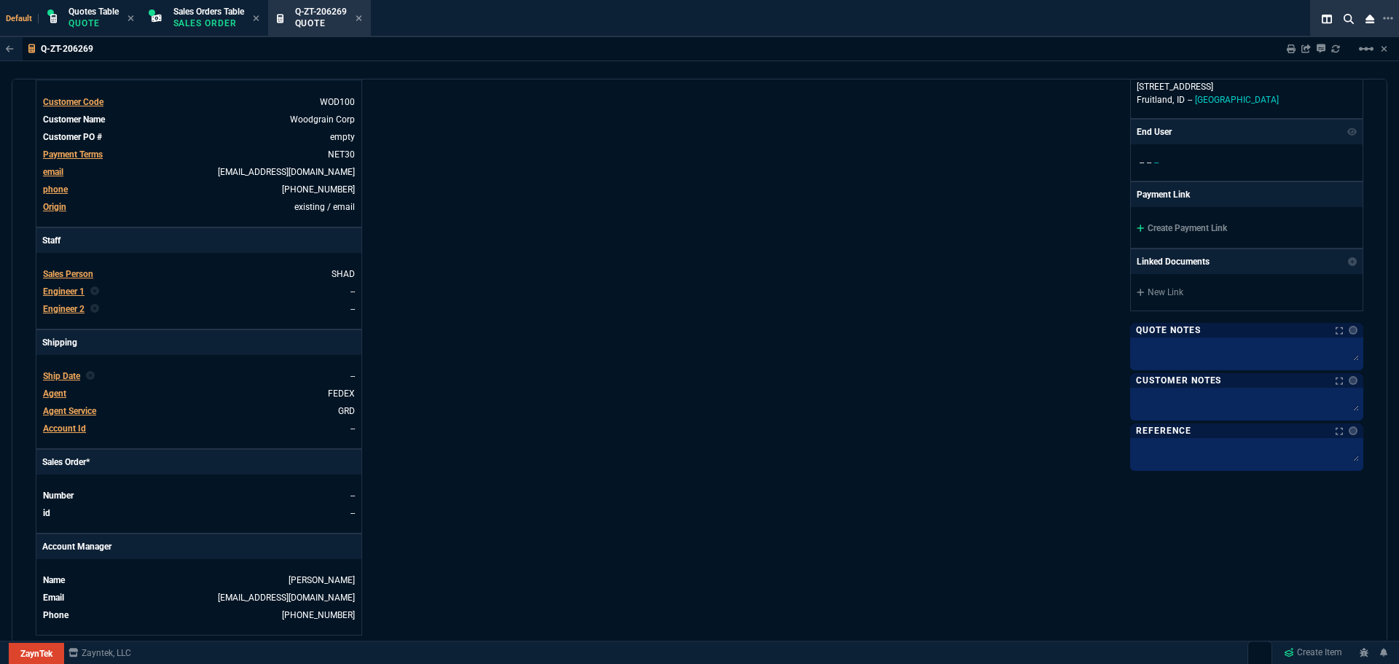
scroll to position [0, 0]
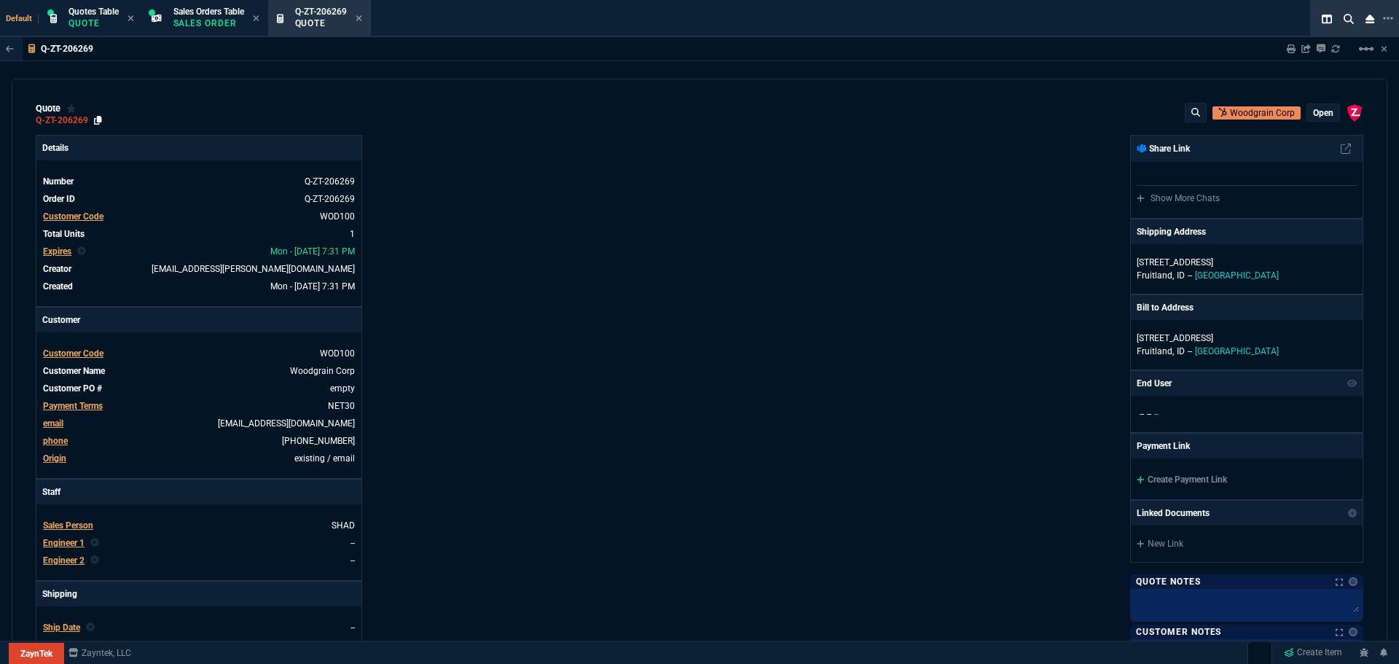
click at [98, 123] on icon at bounding box center [98, 120] width 8 height 9
